Goal: Information Seeking & Learning: Check status

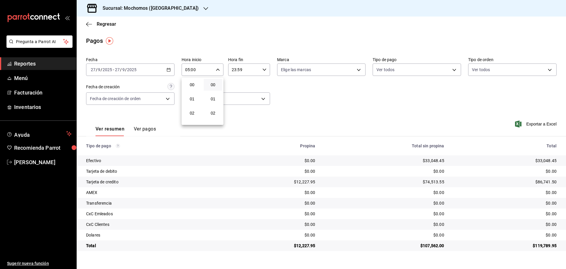
scroll to position [59, 0]
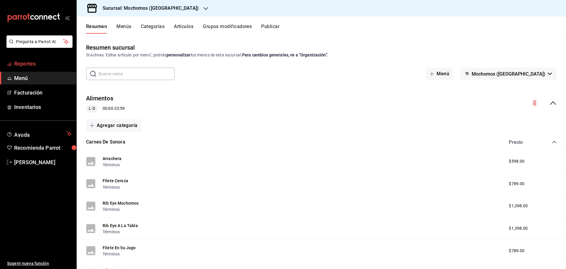
click at [57, 64] on span "Reportes" at bounding box center [43, 64] width 58 height 8
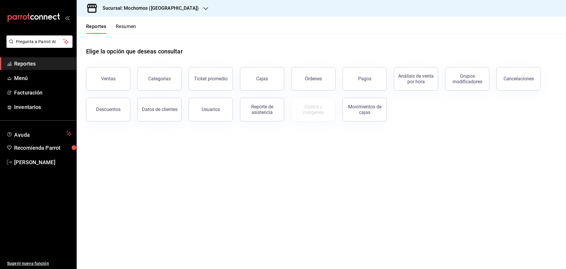
click at [171, 181] on main "Elige la opción que deseas consultar Ventas Categorías Ticket promedio Cajas Ór…" at bounding box center [322, 151] width 490 height 235
click at [53, 63] on span "Reportes" at bounding box center [43, 64] width 58 height 8
click at [365, 81] on div "Pagos" at bounding box center [364, 79] width 13 height 6
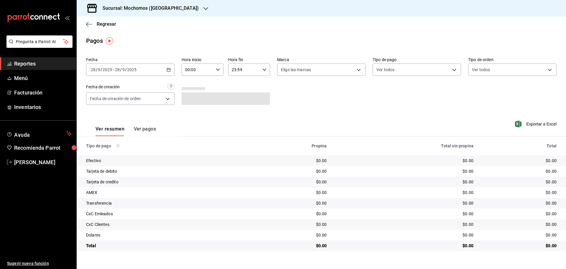
click at [171, 69] on div "[DATE] [DATE] - [DATE] [DATE]" at bounding box center [130, 69] width 88 height 12
click at [114, 156] on span "Rango de fechas" at bounding box center [114, 154] width 46 height 6
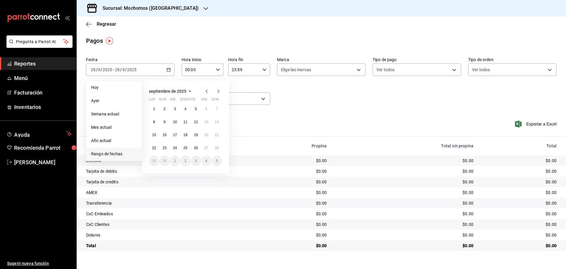
click at [321, 111] on div "Fecha [DATE] [DATE] - [DATE] [DATE] [DATE] [DATE] Semana actual Mes actual Año …" at bounding box center [321, 83] width 471 height 57
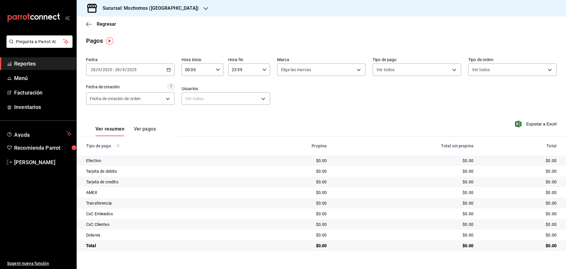
click at [169, 70] on icon "button" at bounding box center [169, 70] width 4 height 4
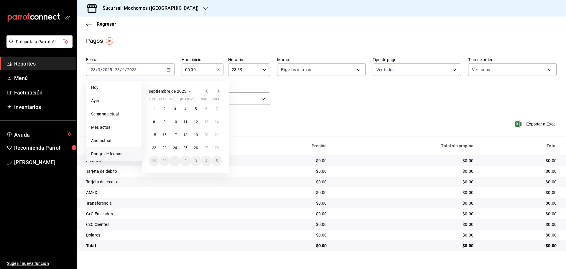
click at [122, 152] on span "Rango de fechas" at bounding box center [114, 154] width 46 height 6
click at [204, 148] on abbr "27" at bounding box center [206, 148] width 4 height 4
click at [215, 147] on abbr "28" at bounding box center [217, 148] width 4 height 4
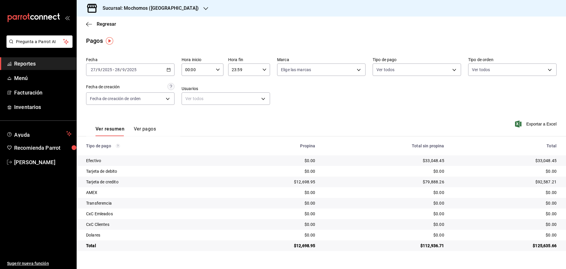
click at [217, 70] on icon "button" at bounding box center [218, 70] width 4 height 4
click at [190, 98] on span "05" at bounding box center [192, 96] width 12 height 5
type input "05:00"
click at [263, 70] on div at bounding box center [283, 134] width 566 height 269
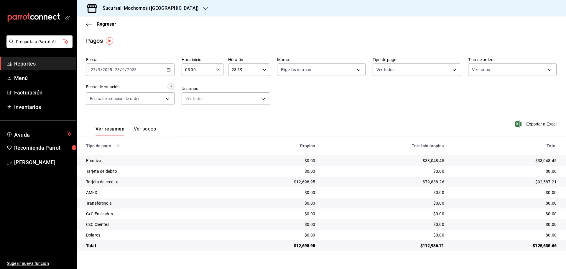
click at [266, 70] on icon "button" at bounding box center [265, 70] width 4 height 4
click at [238, 101] on span "05" at bounding box center [239, 98] width 12 height 5
type input "05:59"
click at [358, 68] on div at bounding box center [283, 134] width 566 height 269
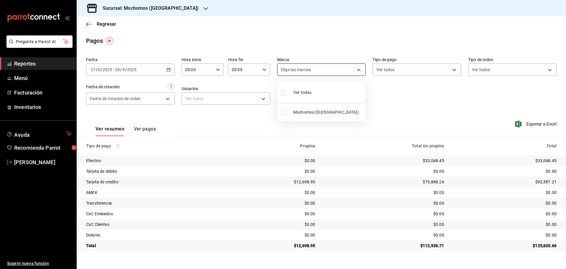
click at [359, 69] on body "Pregunta a Parrot AI Reportes Menú Facturación Inventarios Ayuda Recomienda Par…" at bounding box center [283, 134] width 566 height 269
click at [174, 7] on div at bounding box center [283, 134] width 566 height 269
click at [204, 7] on icon "button" at bounding box center [206, 8] width 5 height 5
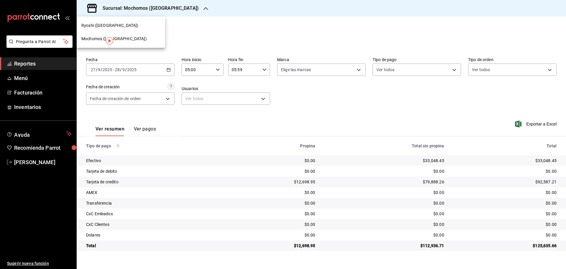
click at [141, 24] on div "Ryoshi ([GEOGRAPHIC_DATA])" at bounding box center [120, 25] width 79 height 6
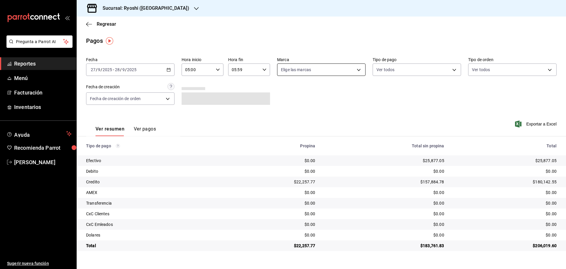
click at [358, 71] on body "Pregunta a Parrot AI Reportes Menú Facturación Inventarios Ayuda Recomienda Par…" at bounding box center [283, 134] width 566 height 269
click at [283, 126] on input "checkbox" at bounding box center [283, 125] width 5 height 5
checkbox input "true"
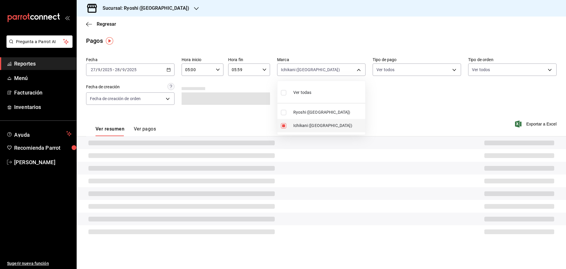
type input "e80bf875-3c9c-4ad9-8c6a-14c8262011fc"
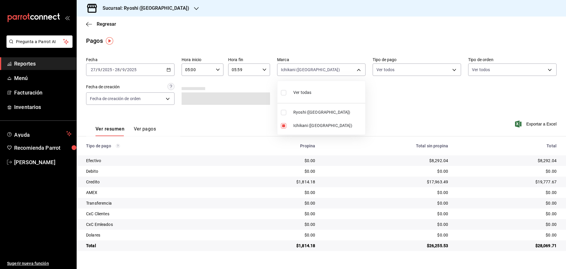
click at [345, 36] on div at bounding box center [283, 134] width 566 height 269
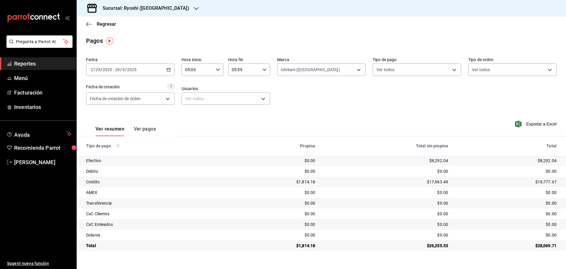
click at [40, 64] on span "Reportes" at bounding box center [43, 64] width 58 height 8
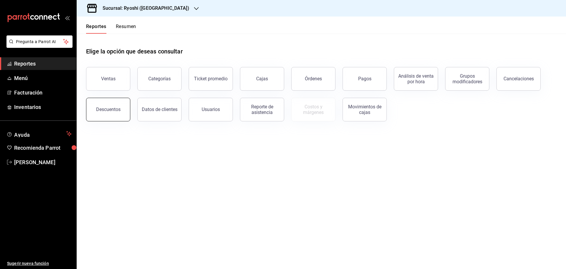
click at [106, 108] on div "Descuentos" at bounding box center [108, 109] width 24 height 6
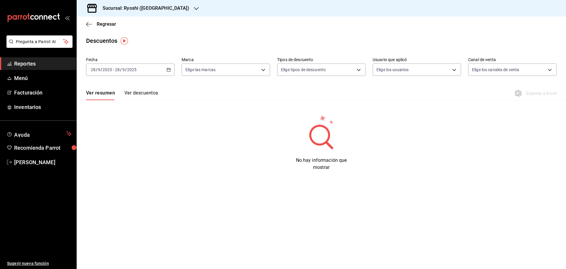
click at [169, 70] on icon "button" at bounding box center [169, 70] width 4 height 4
click at [114, 153] on span "Rango de fechas" at bounding box center [114, 154] width 46 height 6
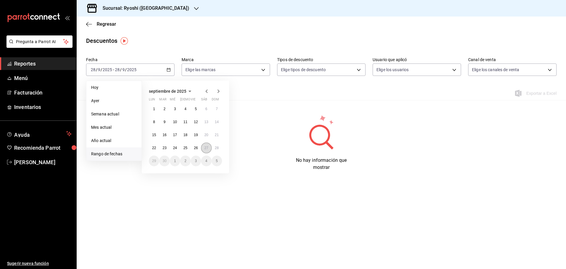
click at [206, 147] on abbr "27" at bounding box center [206, 148] width 4 height 4
click at [216, 149] on abbr "28" at bounding box center [217, 148] width 4 height 4
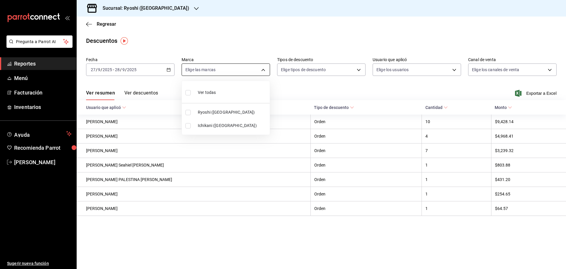
click at [265, 70] on body "Pregunta a Parrot AI Reportes Menú Facturación Inventarios Ayuda Recomienda Par…" at bounding box center [283, 134] width 566 height 269
click at [216, 127] on span "Ichikani ([GEOGRAPHIC_DATA])" at bounding box center [233, 125] width 70 height 6
type input "e80bf875-3c9c-4ad9-8c6a-14c8262011fc"
checkbox input "true"
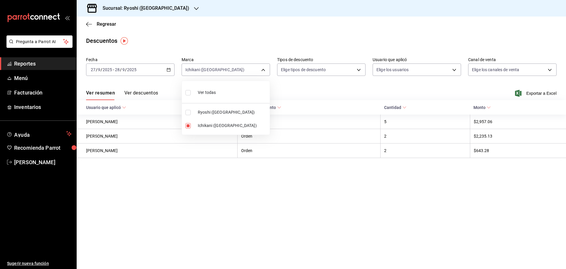
click at [239, 213] on div at bounding box center [283, 134] width 566 height 269
click at [50, 64] on span "Reportes" at bounding box center [43, 64] width 58 height 8
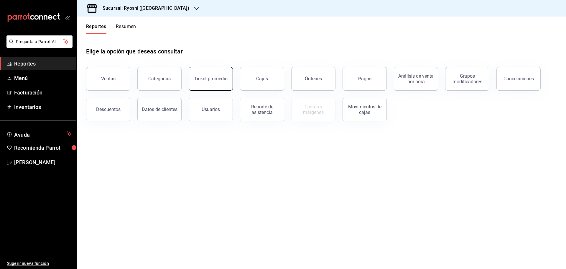
click at [213, 81] on div "Ticket promedio" at bounding box center [211, 79] width 34 height 6
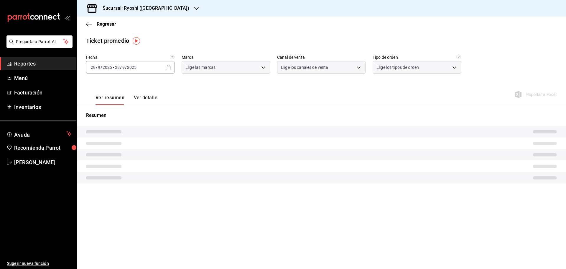
type input "26ca50e5-a845-484f-a54e-8a4432b79f59,e80bf875-3c9c-4ad9-8c6a-14c8262011fc"
type input "PARROT,UBER_EATS,RAPPI,DIDI_FOOD,ONLINE"
type input "8361b891-a2e9-4fcd-a853-f9fc8036f76a,b76ec9ad-9f52-4de9-91c0-fd75567639de,0d81c…"
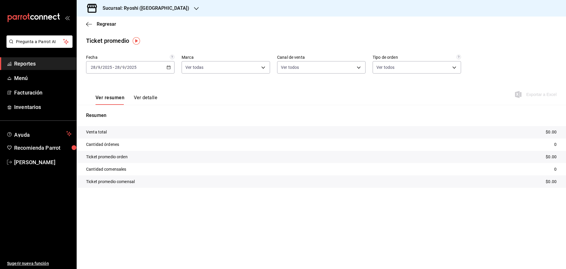
click at [172, 67] on div "[DATE] [DATE] - [DATE] [DATE]" at bounding box center [130, 67] width 88 height 12
click at [113, 139] on span "Rango de fechas" at bounding box center [114, 138] width 46 height 6
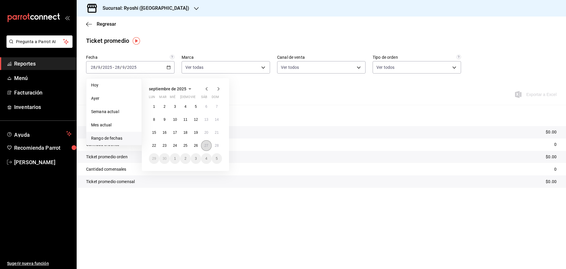
click at [202, 147] on button "27" at bounding box center [206, 145] width 10 height 11
click at [216, 145] on abbr "28" at bounding box center [217, 145] width 4 height 4
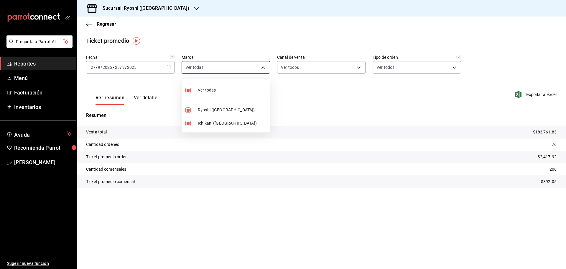
click at [267, 66] on body "Pregunta a Parrot AI Reportes Menú Facturación Inventarios Ayuda Recomienda Par…" at bounding box center [283, 134] width 566 height 269
click at [207, 108] on span "Ryoshi ([GEOGRAPHIC_DATA])" at bounding box center [233, 110] width 70 height 6
type input "e80bf875-3c9c-4ad9-8c6a-14c8262011fc"
checkbox input "false"
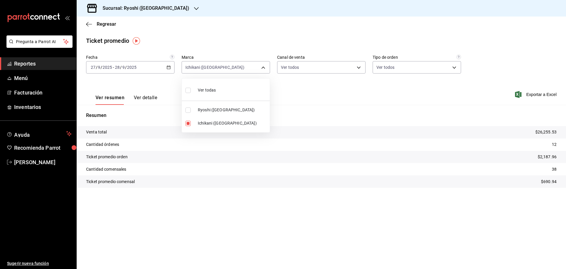
click at [315, 94] on div at bounding box center [283, 134] width 566 height 269
click at [222, 44] on div "Ticket promedio" at bounding box center [322, 40] width 490 height 9
click at [49, 63] on span "Reportes" at bounding box center [43, 64] width 58 height 8
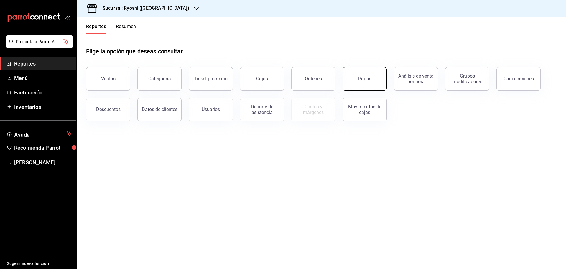
click at [356, 73] on button "Pagos" at bounding box center [365, 79] width 44 height 24
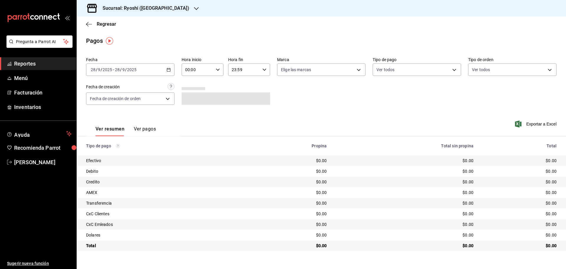
click at [168, 70] on icon "button" at bounding box center [169, 70] width 4 height 4
click at [111, 154] on span "Rango de fechas" at bounding box center [114, 154] width 46 height 6
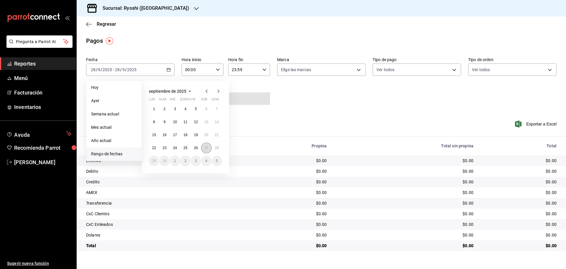
click at [206, 149] on abbr "27" at bounding box center [206, 148] width 4 height 4
click at [216, 148] on abbr "28" at bounding box center [217, 148] width 4 height 4
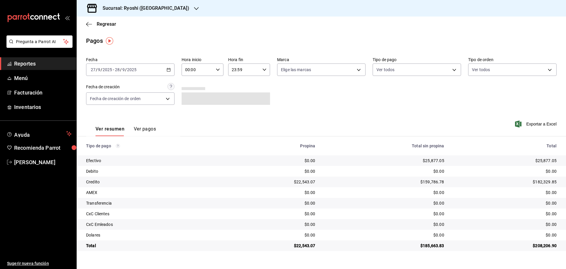
click at [218, 70] on \(Stroke\) "button" at bounding box center [218, 69] width 4 height 2
click at [192, 100] on button "05" at bounding box center [192, 97] width 19 height 12
type input "05:00"
click at [227, 36] on div at bounding box center [283, 134] width 566 height 269
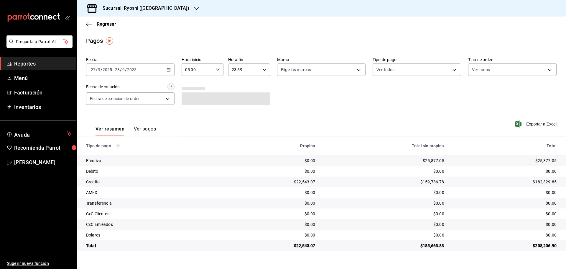
click at [262, 69] on div "23:59 Hora fin" at bounding box center [249, 69] width 42 height 12
click at [238, 99] on span "05" at bounding box center [239, 98] width 12 height 5
type input "05:59"
click at [308, 26] on div at bounding box center [283, 134] width 566 height 269
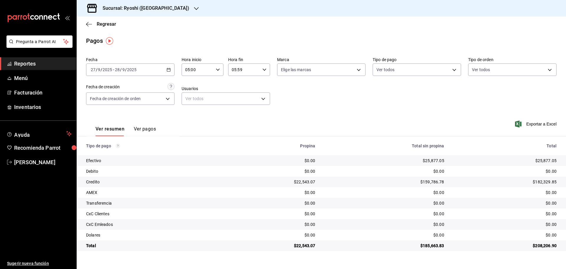
click at [194, 6] on icon "button" at bounding box center [196, 8] width 5 height 5
click at [89, 37] on span "Mochomos ([GEOGRAPHIC_DATA])" at bounding box center [113, 39] width 65 height 6
click at [33, 62] on span "Reportes" at bounding box center [43, 64] width 58 height 8
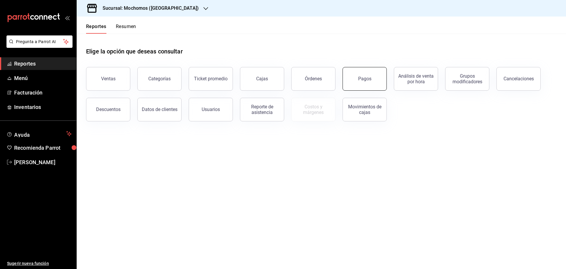
click at [365, 83] on button "Pagos" at bounding box center [365, 79] width 44 height 24
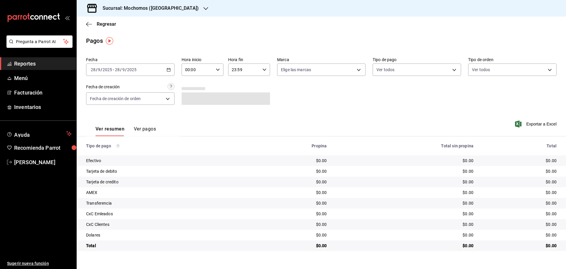
click at [170, 69] on \(Stroke\) "button" at bounding box center [169, 69] width 4 height 3
click at [115, 155] on span "Rango de fechas" at bounding box center [114, 154] width 46 height 6
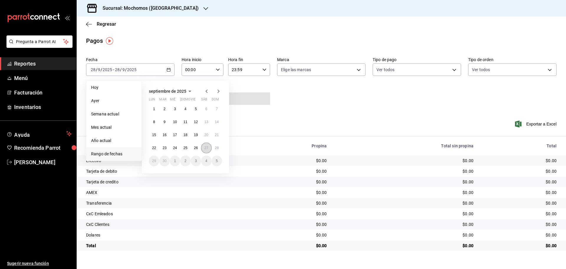
click at [206, 148] on abbr "27" at bounding box center [206, 148] width 4 height 4
click at [215, 150] on abbr "28" at bounding box center [217, 148] width 4 height 4
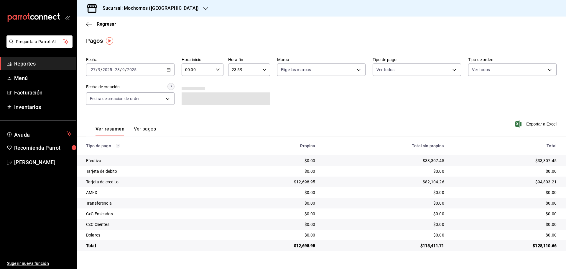
click at [217, 71] on icon "button" at bounding box center [218, 70] width 4 height 4
click at [191, 95] on span "05" at bounding box center [192, 96] width 12 height 5
type input "05:00"
click at [268, 70] on div at bounding box center [283, 134] width 566 height 269
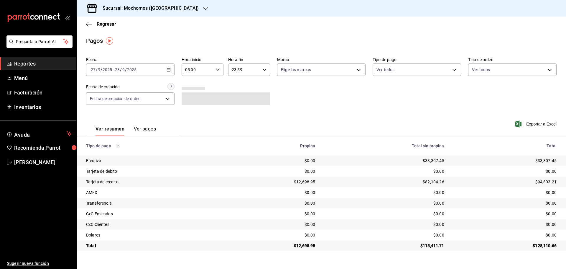
click at [266, 70] on icon "button" at bounding box center [265, 70] width 4 height 4
click at [239, 97] on span "05" at bounding box center [239, 98] width 12 height 5
type input "05:59"
click at [362, 71] on div at bounding box center [283, 134] width 566 height 269
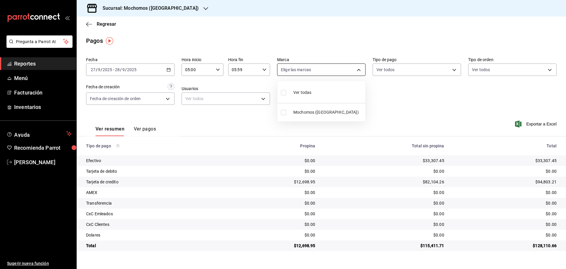
click at [359, 69] on body "Pregunta a Parrot AI Reportes Menú Facturación Inventarios Ayuda Recomienda Par…" at bounding box center [283, 134] width 566 height 269
click at [176, 9] on div at bounding box center [283, 134] width 566 height 269
click at [204, 9] on icon "button" at bounding box center [206, 8] width 5 height 5
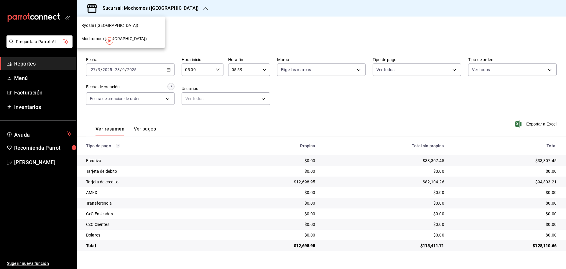
click at [143, 23] on div "Ryoshi ([GEOGRAPHIC_DATA])" at bounding box center [120, 25] width 79 height 6
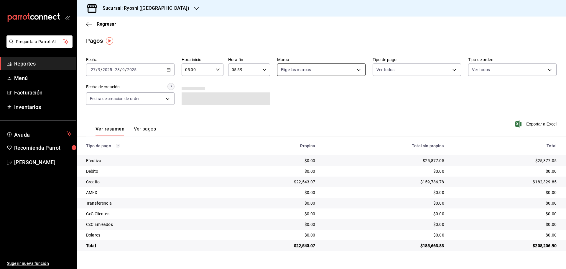
click at [345, 70] on body "Pregunta a Parrot AI Reportes Menú Facturación Inventarios Ayuda Recomienda Par…" at bounding box center [283, 134] width 566 height 269
click at [306, 112] on span "Ryoshi ([GEOGRAPHIC_DATA])" at bounding box center [328, 112] width 70 height 6
type input "26ca50e5-a845-484f-a54e-8a4432b79f59"
checkbox input "true"
